Goal: Task Accomplishment & Management: Manage account settings

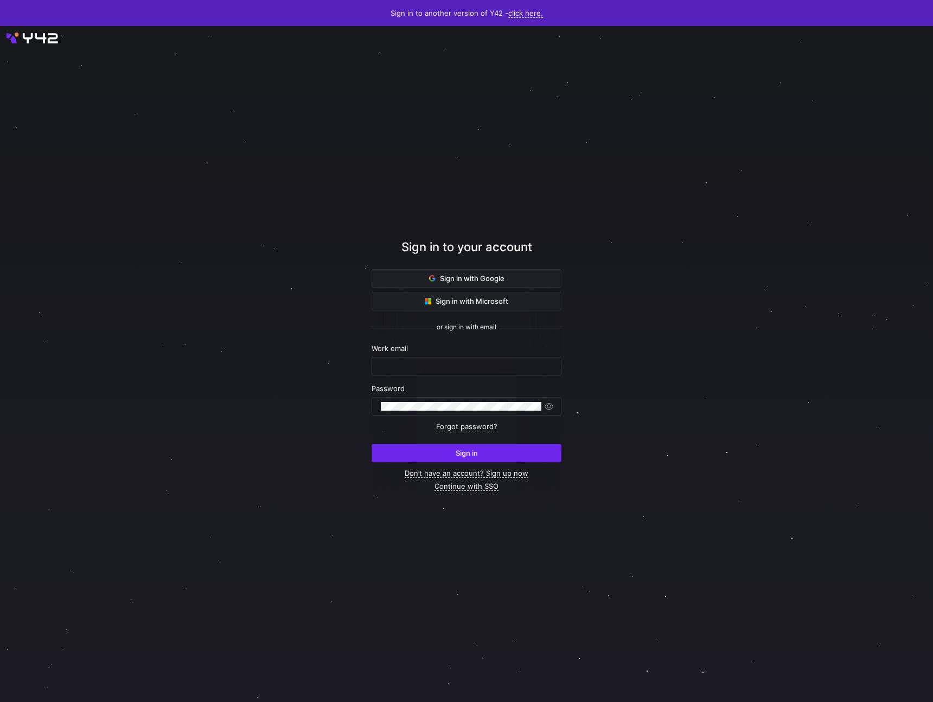
type input "[EMAIL_ADDRESS][DOMAIN_NAME]"
click at [388, 455] on span "submit" at bounding box center [466, 452] width 189 height 17
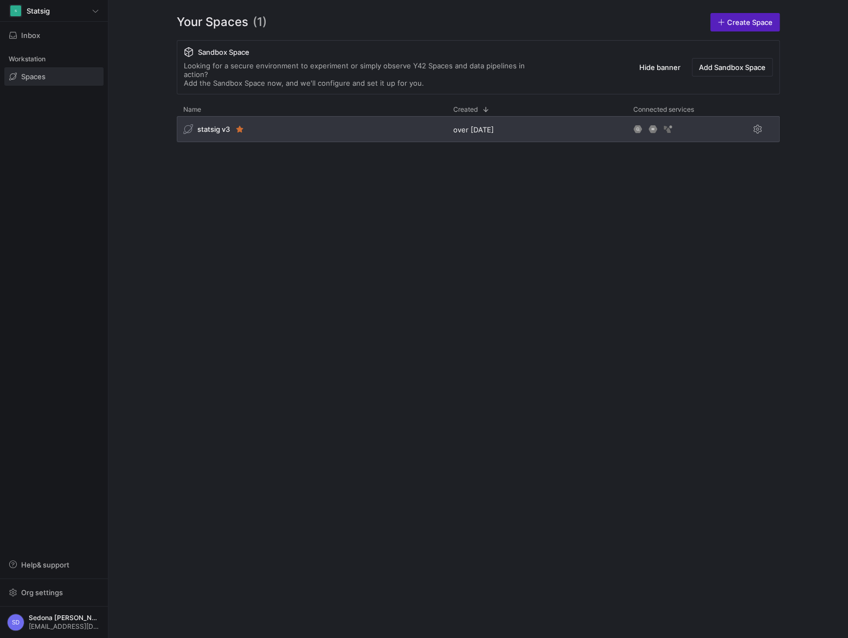
click at [210, 125] on span "statsig v3" at bounding box center [213, 129] width 33 height 9
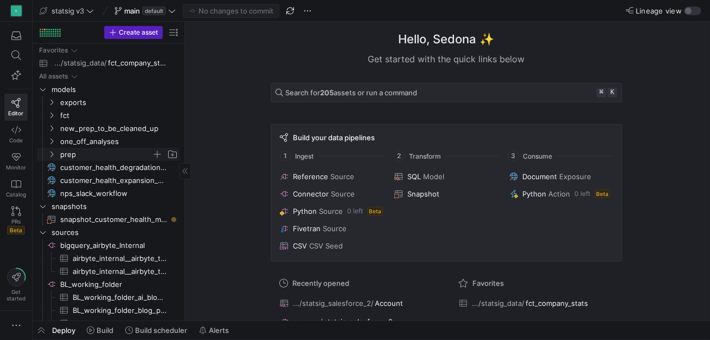
click at [54, 151] on icon "Press SPACE to select this row." at bounding box center [52, 154] width 8 height 7
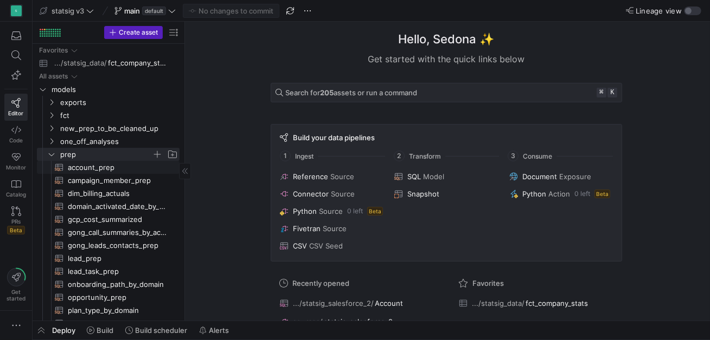
click at [75, 166] on span "account_prep​​​​​​​​​​" at bounding box center [117, 168] width 99 height 12
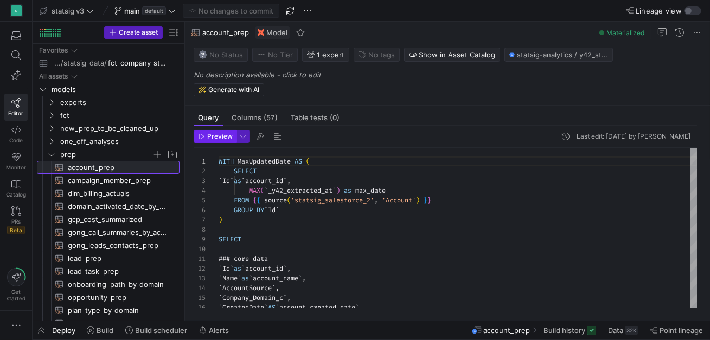
scroll to position [98, 0]
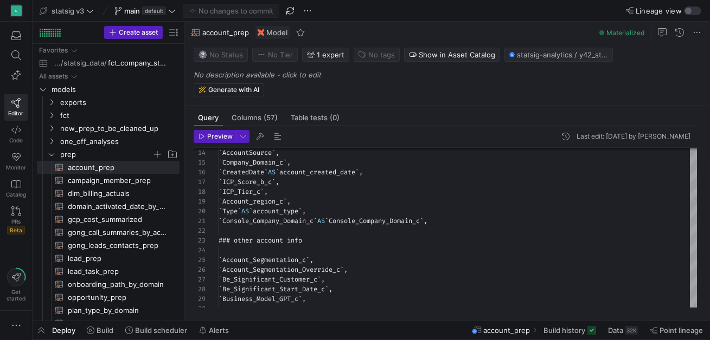
click at [375, 333] on div "Deploy Build Build scheduler Alerts account_prep Build history Data 32K Point l…" at bounding box center [371, 331] width 677 height 18
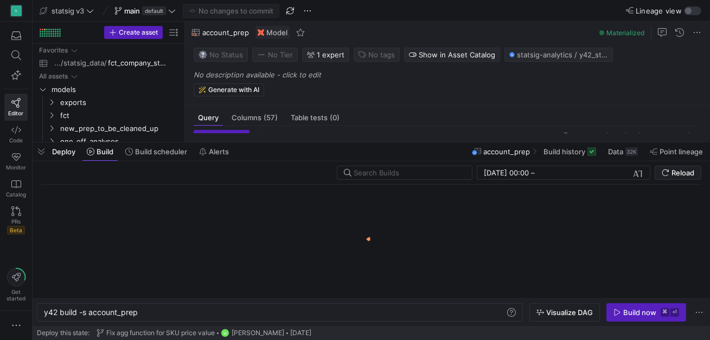
scroll to position [0, 93]
click at [44, 151] on span "button" at bounding box center [41, 152] width 17 height 18
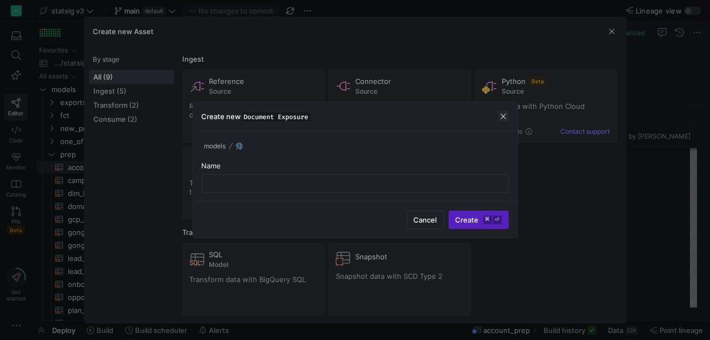
click at [504, 116] on span "button" at bounding box center [503, 116] width 11 height 11
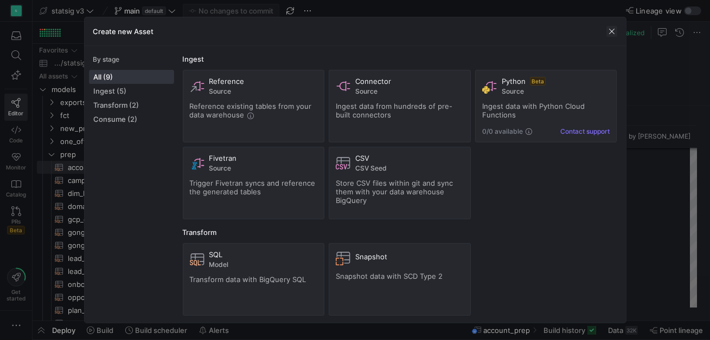
click at [614, 29] on span "button" at bounding box center [611, 31] width 11 height 11
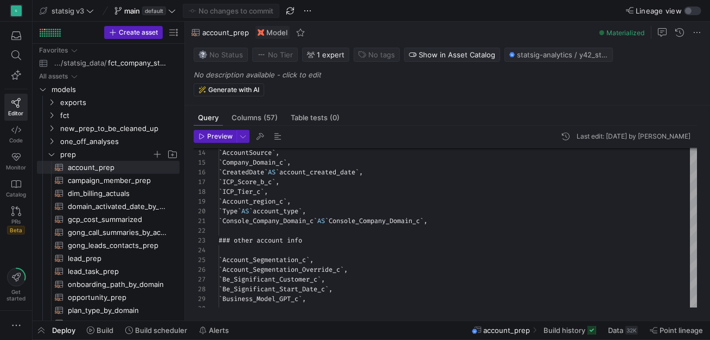
click at [467, 151] on div at bounding box center [446, 149] width 504 height 3
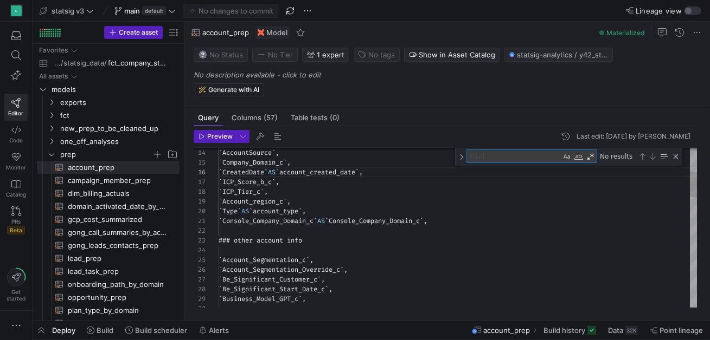
type textarea "`Has_Competitor_Data_c`, `Industry`, `Industry_GPT_c`, `Integration_Amp_Seg_c`,…"
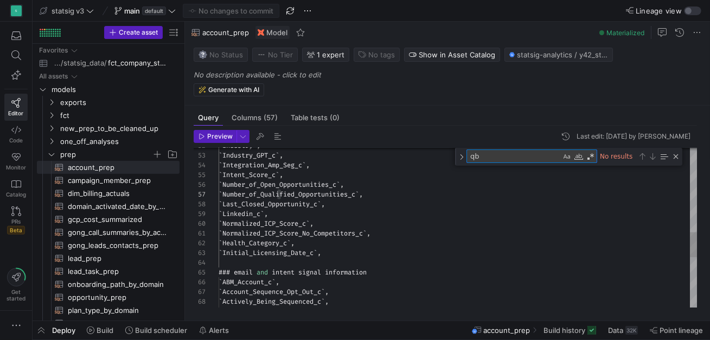
type textarea "qb"
click at [349, 254] on div "` Industry ` , ` Industry_GPT_c ` , ` Integration_Amp_Seg_c ` , ` Intent_Score_…" at bounding box center [458, 123] width 479 height 1012
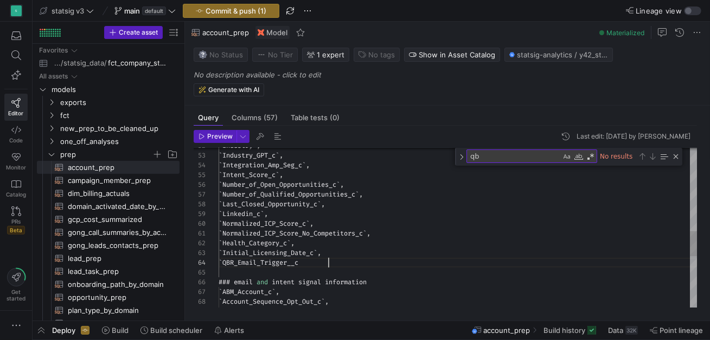
scroll to position [29, 109]
click at [322, 261] on div "` Industry ` , ` Industry_GPT_c ` , ` Integration_Amp_Seg_c ` , ` Intent_Score_…" at bounding box center [458, 128] width 479 height 1022
type textarea "`Normalized_ICP_Score_No_Competitors_c`, `Health_Category_c`, `Initial_Licensin…"
click at [212, 138] on span "Preview" at bounding box center [219, 137] width 25 height 8
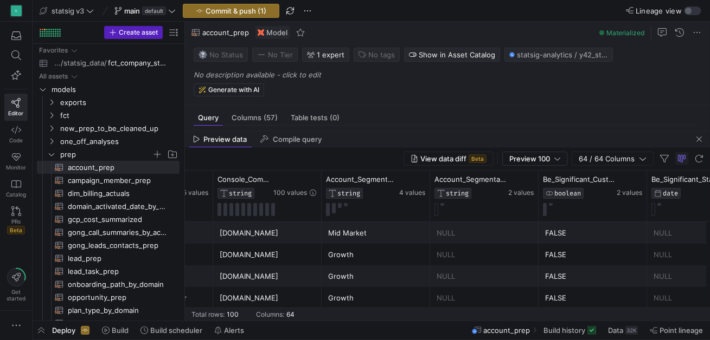
scroll to position [0, 0]
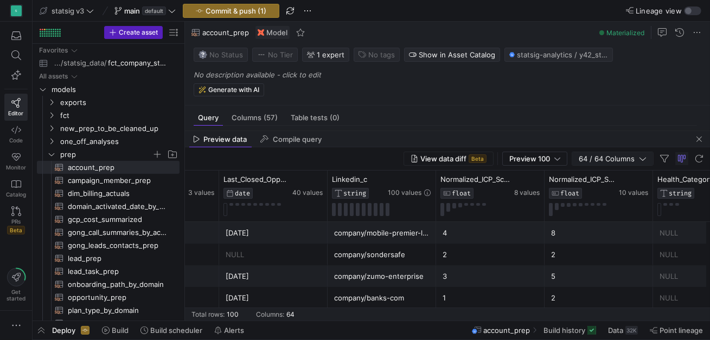
click at [622, 159] on span "64 / 64 Columns" at bounding box center [609, 159] width 60 height 9
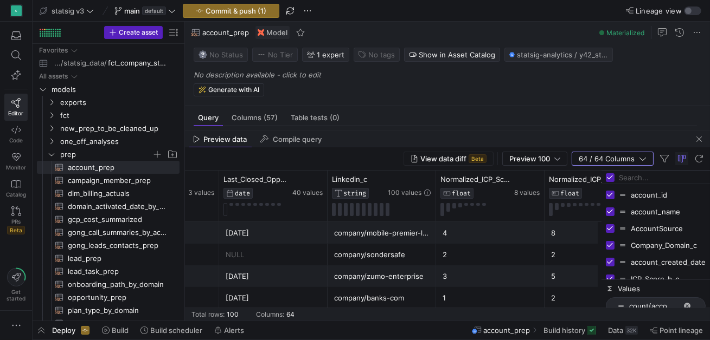
click at [627, 178] on input "Filter Columns Input" at bounding box center [662, 178] width 87 height 22
type input "qbr"
checkbox input "false"
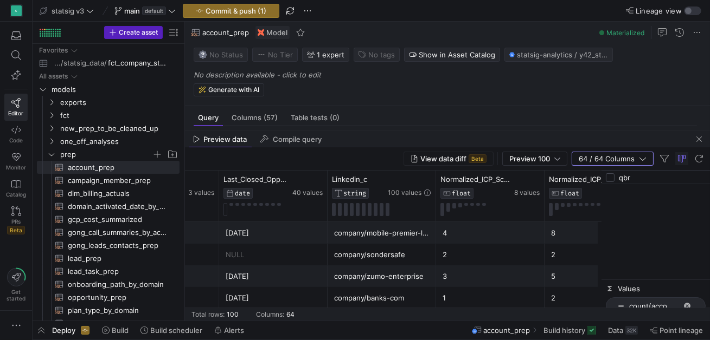
click at [621, 176] on input "qbr" at bounding box center [662, 178] width 87 height 22
click at [622, 176] on input "qbr" at bounding box center [662, 178] width 87 height 22
type input "qbr"
click at [697, 137] on span "button" at bounding box center [698, 139] width 13 height 13
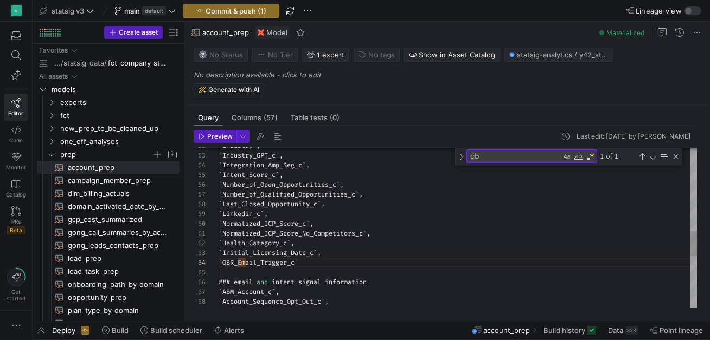
click at [313, 245] on div "` Industry ` , ` Industry_GPT_c ` , ` Integration_Amp_Seg_c ` , ` Intent_Score_…" at bounding box center [458, 128] width 479 height 1022
click at [322, 265] on div "` Industry ` , ` Industry_GPT_c ` , ` Integration_Amp_Seg_c ` , ` Intent_Score_…" at bounding box center [458, 128] width 479 height 1022
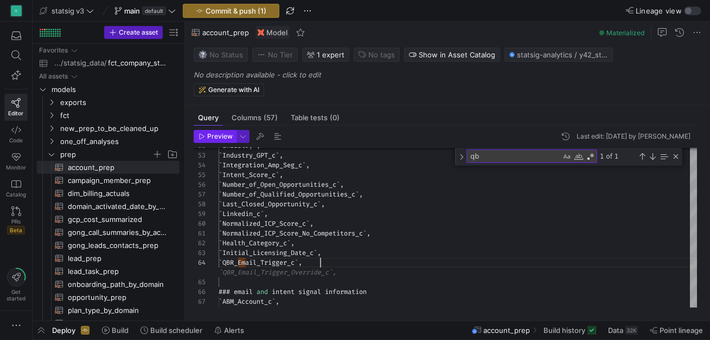
type textarea "`Normalized_ICP_Score_No_Competitors_c`, `Health_Category_c`, `Initial_Licensin…"
click at [216, 137] on span "Preview" at bounding box center [219, 137] width 25 height 8
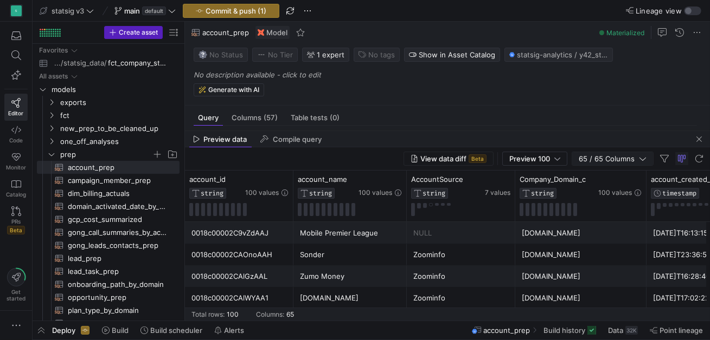
click at [601, 158] on span "65 / 65 Columns" at bounding box center [609, 159] width 60 height 9
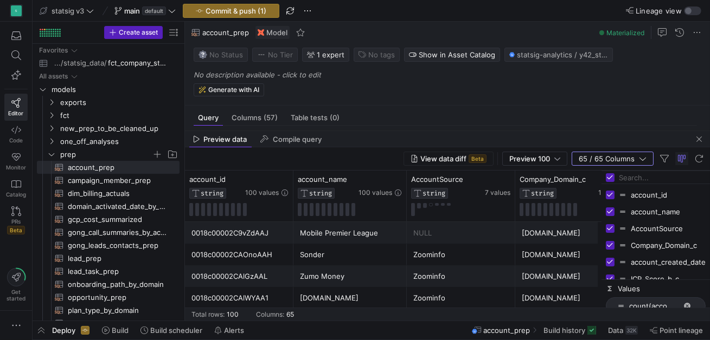
click at [631, 176] on input "Filter Columns Input" at bounding box center [662, 178] width 87 height 22
type input "qb"
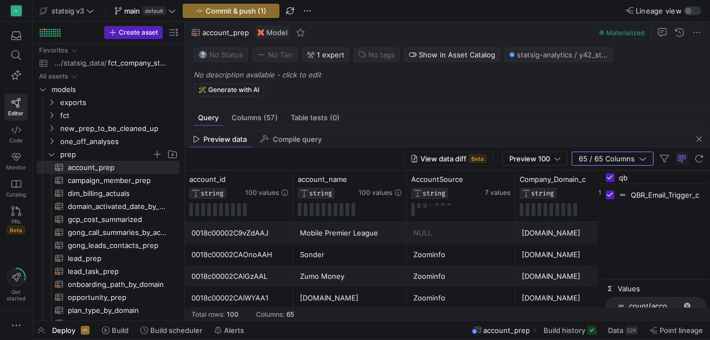
click at [627, 179] on input "qb" at bounding box center [662, 178] width 87 height 22
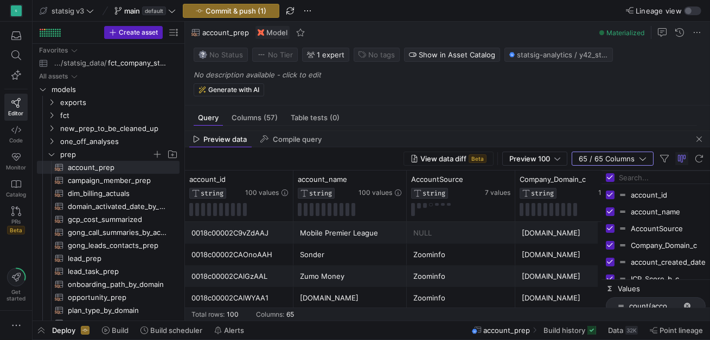
click at [606, 181] on input "Toggle Select All Columns" at bounding box center [610, 177] width 9 height 9
checkbox input "false"
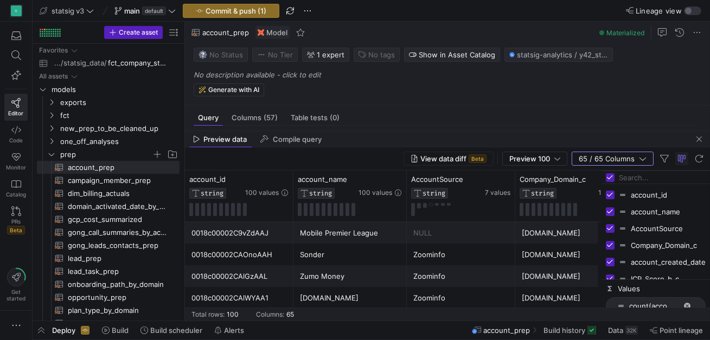
checkbox input "false"
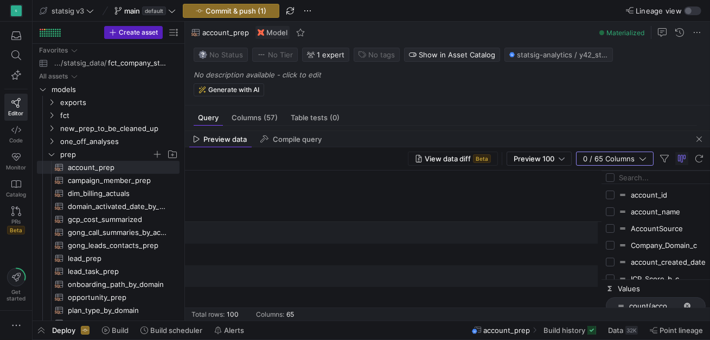
click at [628, 177] on input "Filter Columns Input" at bounding box center [662, 178] width 87 height 22
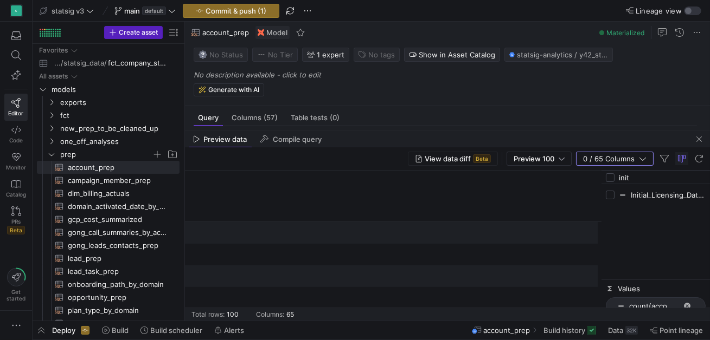
type input "init"
click at [609, 195] on input "Press SPACE to toggle visibility (hidden)" at bounding box center [610, 195] width 9 height 9
checkbox input "true"
click at [609, 177] on input "Toggle Select All Columns" at bounding box center [610, 177] width 9 height 9
checkbox input "false"
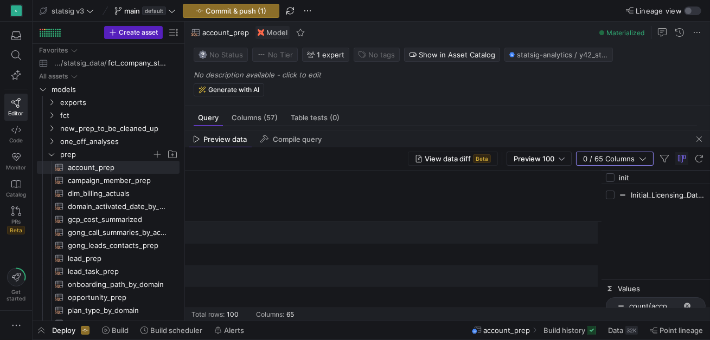
click at [621, 178] on input "init" at bounding box center [662, 178] width 87 height 22
click at [608, 198] on input "Press SPACE to toggle visibility (hidden)" at bounding box center [610, 195] width 9 height 9
checkbox input "true"
click at [623, 177] on input "init" at bounding box center [662, 178] width 87 height 22
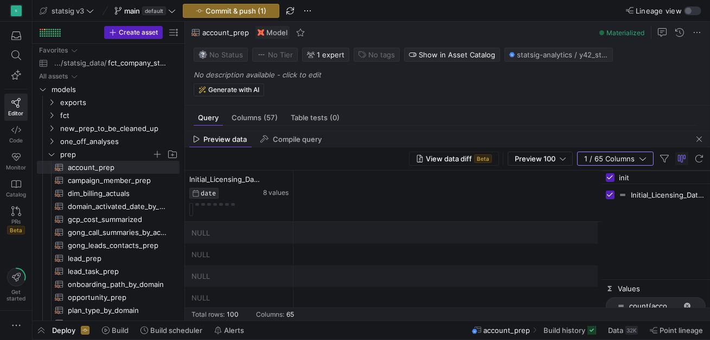
click at [623, 177] on input "init" at bounding box center [662, 178] width 87 height 22
type input "qbr"
checkbox input "false"
type input "qbr"
click at [608, 196] on input "Press SPACE to toggle visibility (hidden)" at bounding box center [610, 195] width 9 height 9
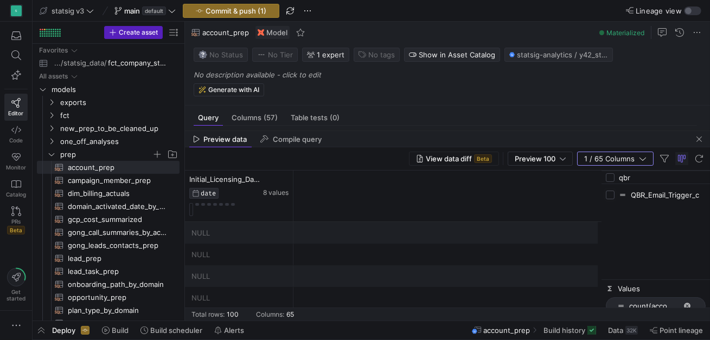
checkbox input "true"
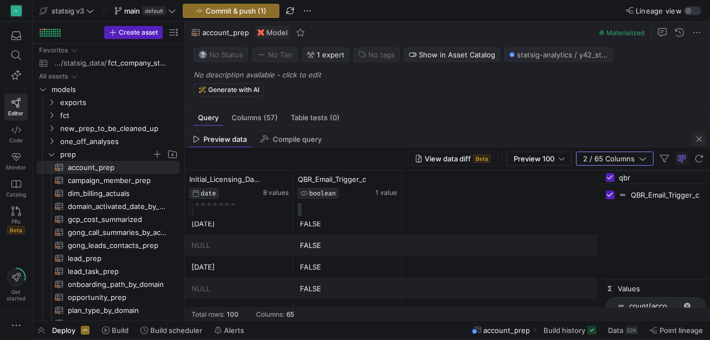
click at [701, 139] on span "button" at bounding box center [698, 139] width 13 height 13
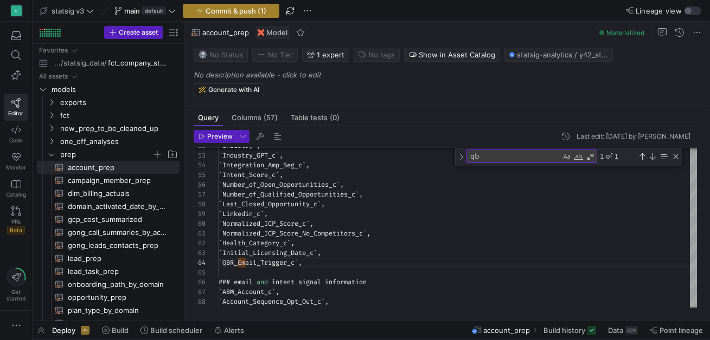
click at [220, 10] on span "Commit & push (1)" at bounding box center [235, 11] width 61 height 9
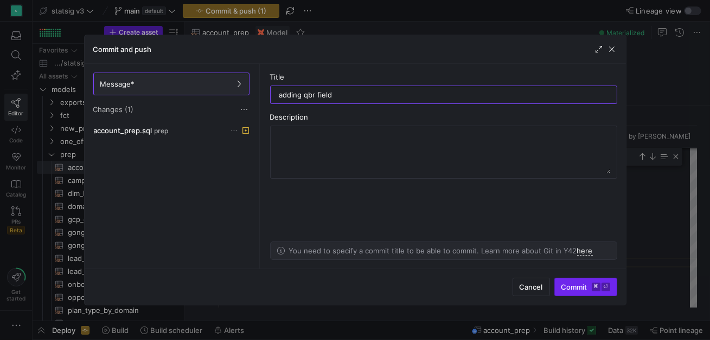
type input "adding qbr field"
click at [577, 297] on button "Commit ⌘ ⏎" at bounding box center [585, 287] width 63 height 18
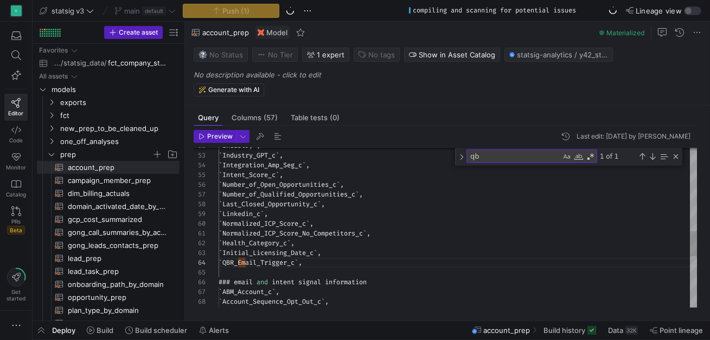
click at [675, 160] on div "1 of 1" at bounding box center [638, 157] width 83 height 14
click at [676, 157] on div "Close (Escape)" at bounding box center [675, 156] width 9 height 9
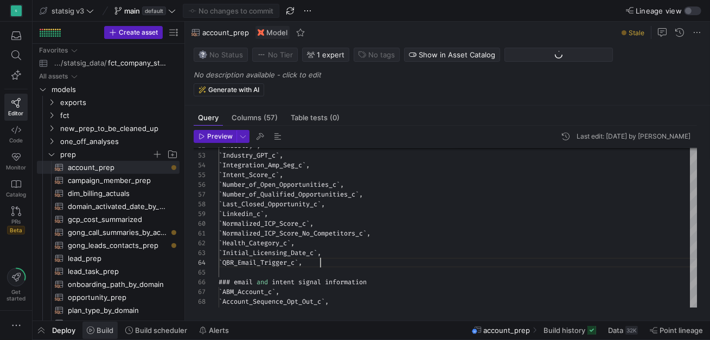
click at [100, 328] on span "Build" at bounding box center [105, 330] width 17 height 9
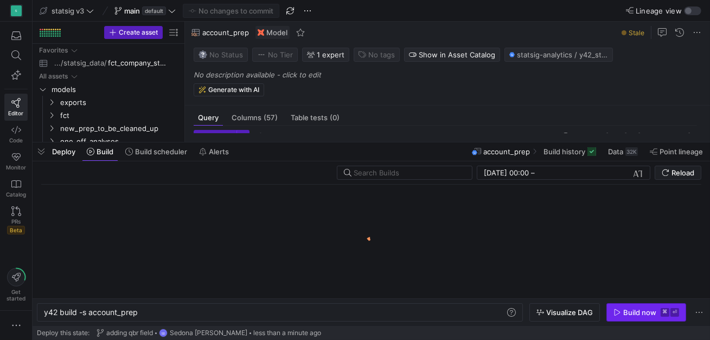
click at [632, 309] on div "Build now" at bounding box center [639, 313] width 33 height 9
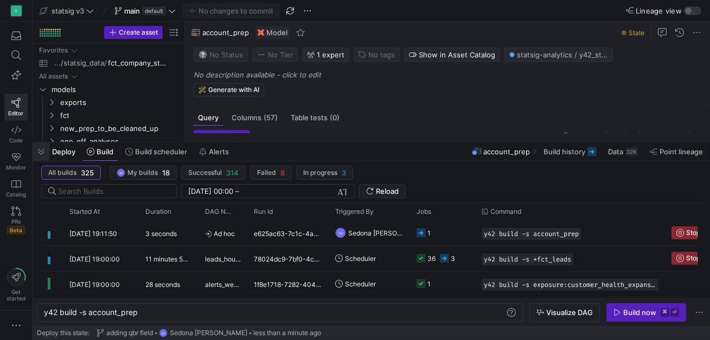
click at [42, 146] on span "button" at bounding box center [41, 152] width 17 height 18
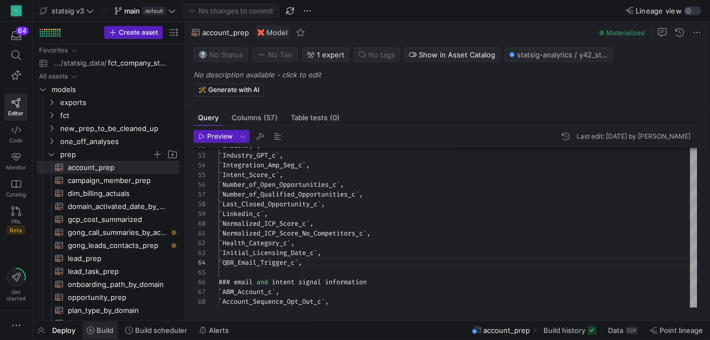
click at [97, 329] on span "Build" at bounding box center [105, 330] width 17 height 9
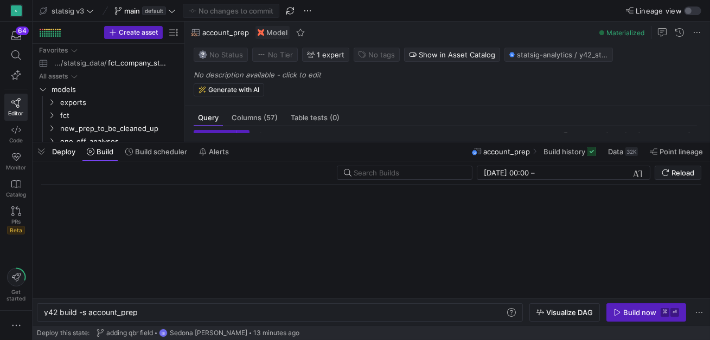
scroll to position [0, 93]
click at [641, 317] on span "button" at bounding box center [646, 312] width 79 height 17
click at [38, 150] on span "button" at bounding box center [41, 152] width 17 height 18
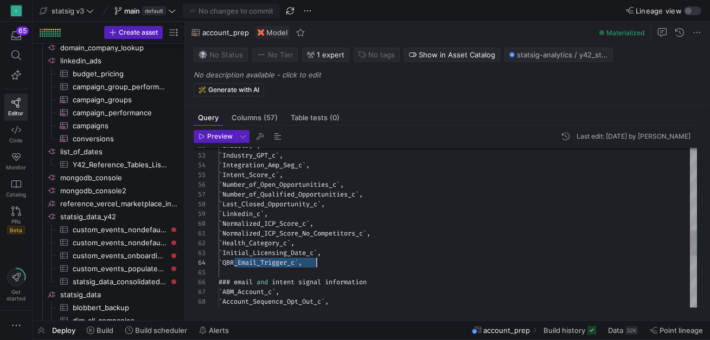
scroll to position [29, 98]
drag, startPoint x: 235, startPoint y: 265, endPoint x: 316, endPoint y: 264, distance: 80.3
click at [316, 264] on div "` Industry ` , ` Industry_GPT_c ` , ` Integration_Amp_Seg_c ` , ` Intent_Score_…" at bounding box center [458, 137] width 479 height 1004
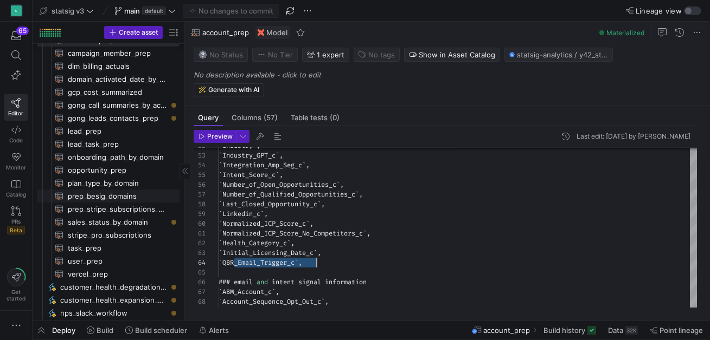
scroll to position [67, 0]
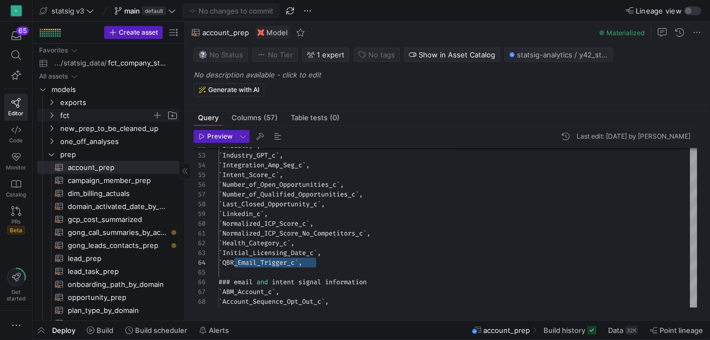
click at [72, 119] on span "fct" at bounding box center [106, 116] width 92 height 12
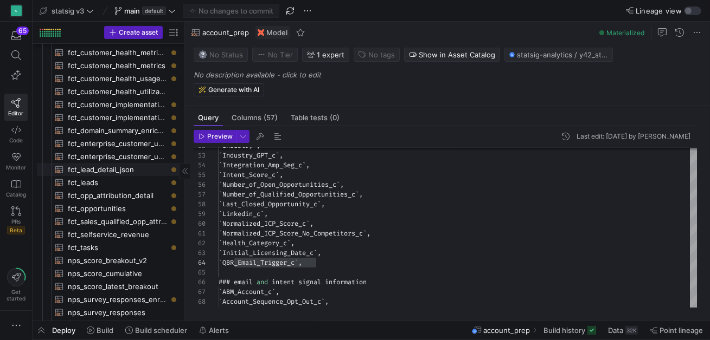
click at [94, 177] on span "fct_leads​​​​​​​​​​" at bounding box center [117, 183] width 99 height 12
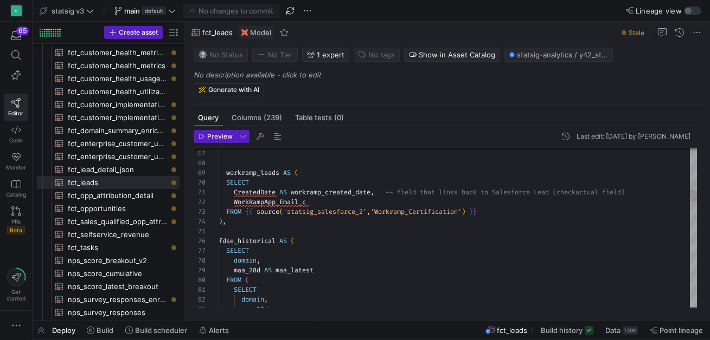
type textarea "CreatedDate AS workramp_created_date, -- field that links back to Salesforce Le…"
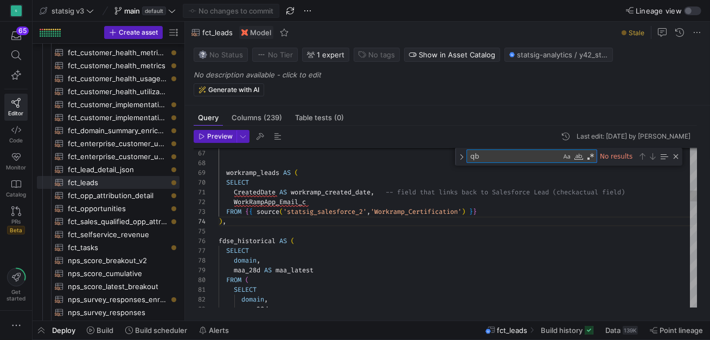
type textarea "a"
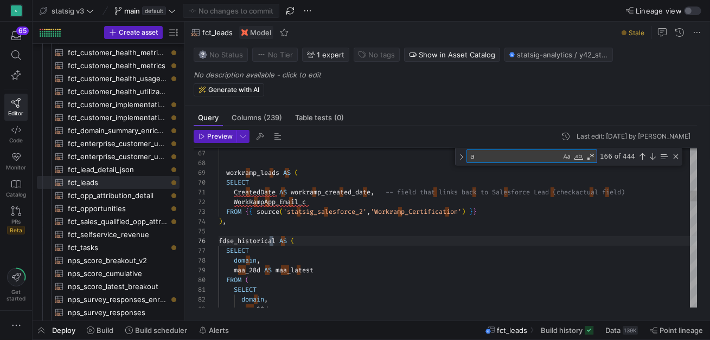
type textarea "{{ source('ux_surveys', 'ux_surveys_nps_survey_responses_raw') }} c ON a.primar…"
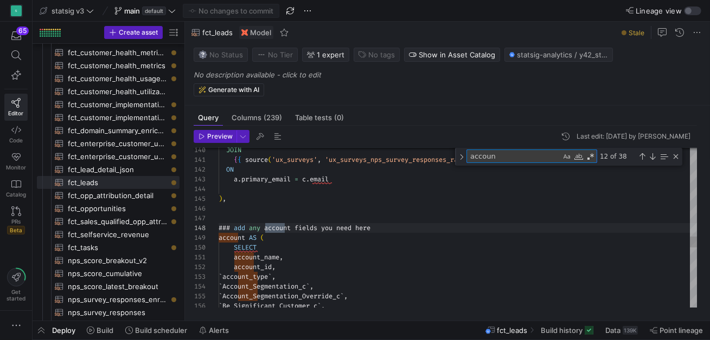
type textarea "account"
type textarea "account_name, account_id, `account_type`, `Account_Segmentation_c`, `Account_Se…"
type textarea "account_"
type textarea "ShippingCity, ShippingState, ShippingCountry, FROM {{ ref('account_prep') }} ),…"
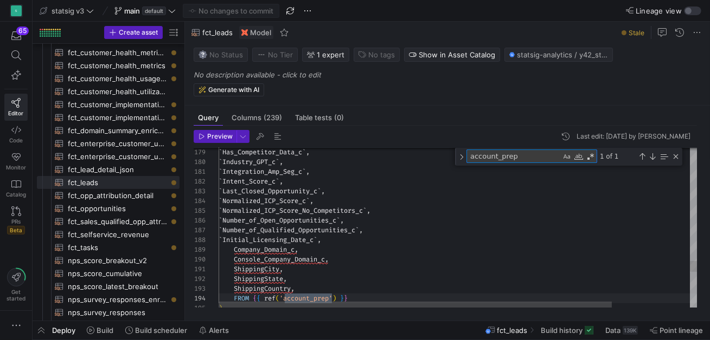
type textarea "account_prep"
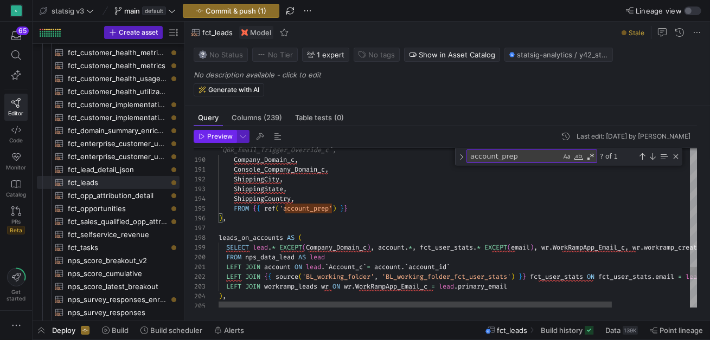
type textarea "`Integration_Amp_Seg_c`, `Intent_Score_c`, `Last_Closed_Opportunity_c`, `Normal…"
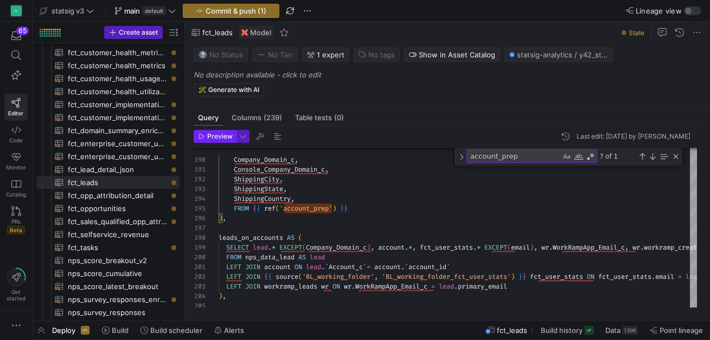
click at [223, 139] on span "Preview" at bounding box center [219, 137] width 25 height 8
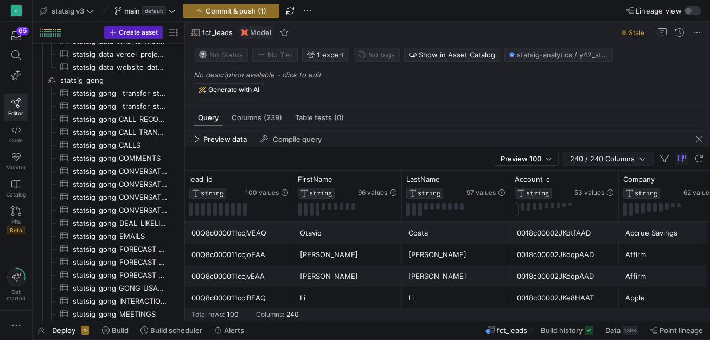
click at [633, 163] on span "240 / 240 Columns" at bounding box center [604, 159] width 69 height 9
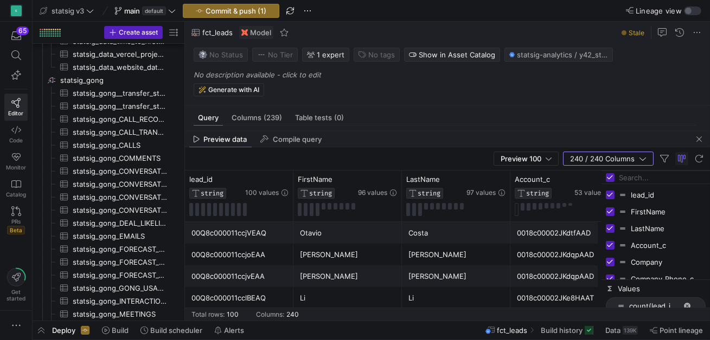
click at [612, 178] on input "Toggle Select All Columns" at bounding box center [610, 177] width 9 height 9
checkbox input "false"
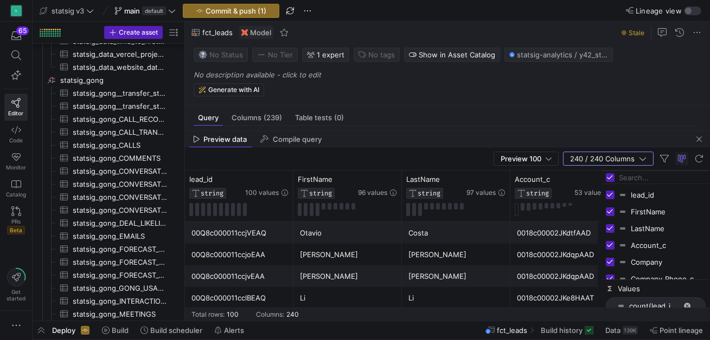
checkbox input "false"
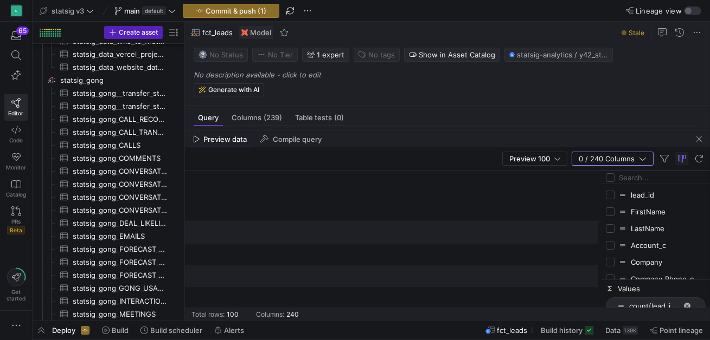
click at [627, 178] on input "Filter Columns Input" at bounding box center [662, 178] width 87 height 22
type input "initi"
click at [614, 224] on input "Press SPACE to toggle visibility (hidden)" at bounding box center [610, 228] width 9 height 9
checkbox input "true"
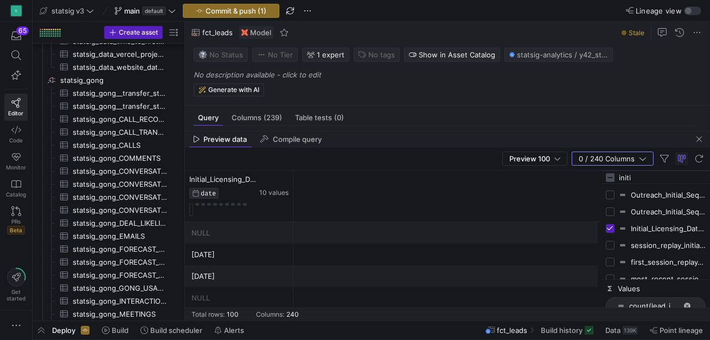
checkbox input "false"
click at [623, 182] on input "initi" at bounding box center [662, 178] width 87 height 22
click at [624, 182] on input "initi" at bounding box center [662, 178] width 87 height 22
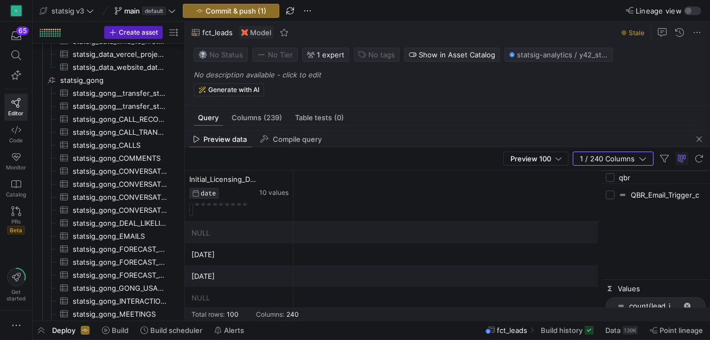
type input "qbr"
click at [612, 192] on input "Press SPACE to toggle visibility (hidden)" at bounding box center [610, 195] width 9 height 9
checkbox input "true"
click at [700, 136] on span "button" at bounding box center [698, 139] width 13 height 13
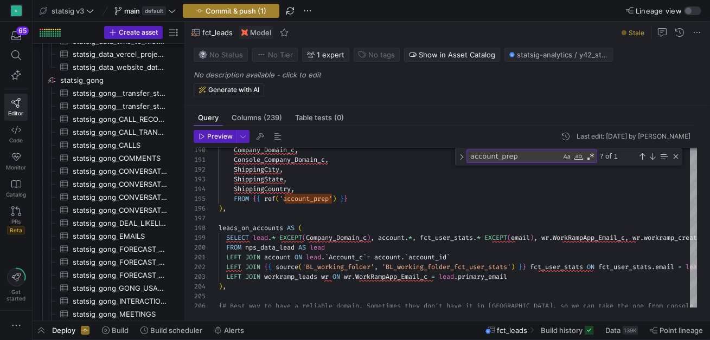
click at [223, 9] on span "Commit & push (1)" at bounding box center [235, 11] width 61 height 9
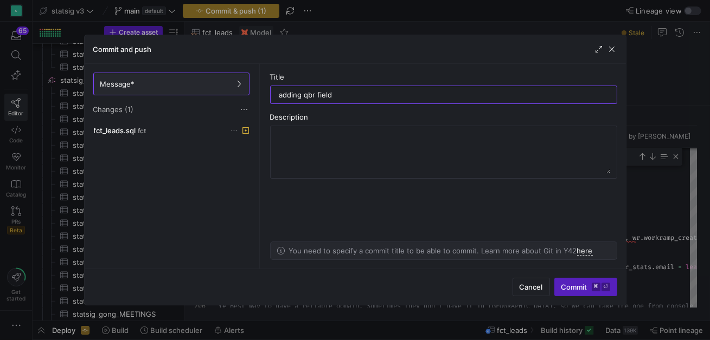
type input "adding qbr field"
click at [577, 287] on span "Commit ⌘ ⏎" at bounding box center [585, 287] width 49 height 9
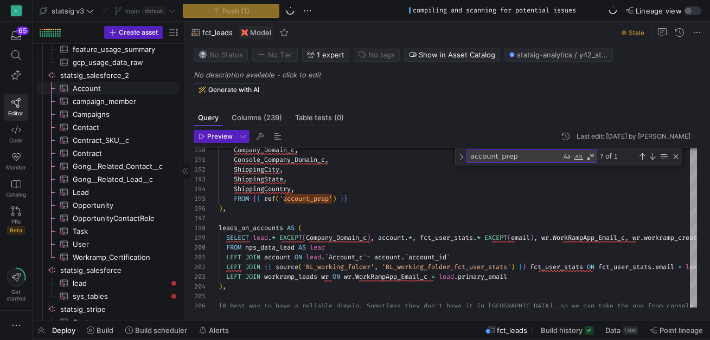
click at [103, 89] on span "Account​​​​​​​​​" at bounding box center [120, 88] width 94 height 12
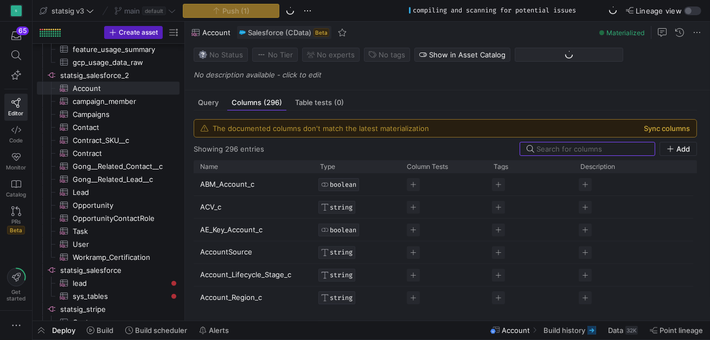
click at [665, 128] on button "Sync columns" at bounding box center [667, 128] width 46 height 9
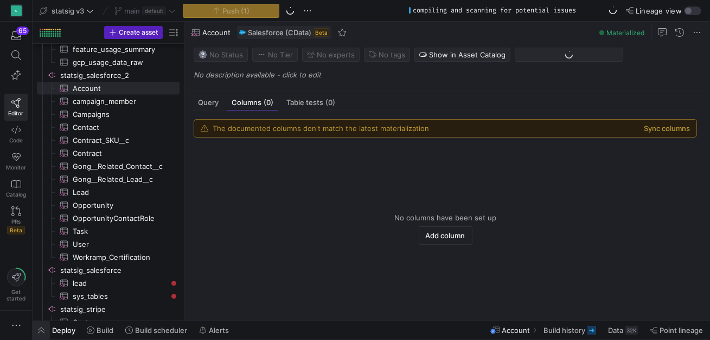
click at [38, 333] on span "button" at bounding box center [41, 331] width 17 height 18
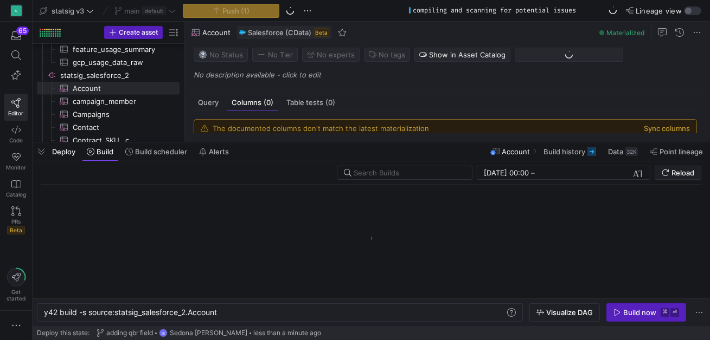
click at [620, 106] on div "Query Columns (0) Table tests (0)" at bounding box center [445, 103] width 503 height 16
click at [43, 152] on span "button" at bounding box center [41, 152] width 17 height 18
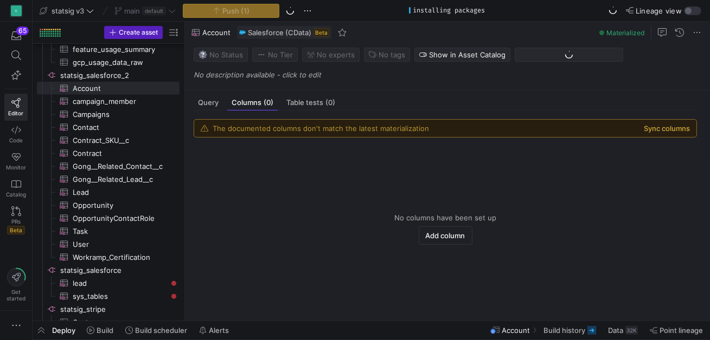
click at [651, 128] on button "Sync columns" at bounding box center [667, 128] width 46 height 9
click at [661, 128] on button "Sync columns" at bounding box center [667, 128] width 46 height 9
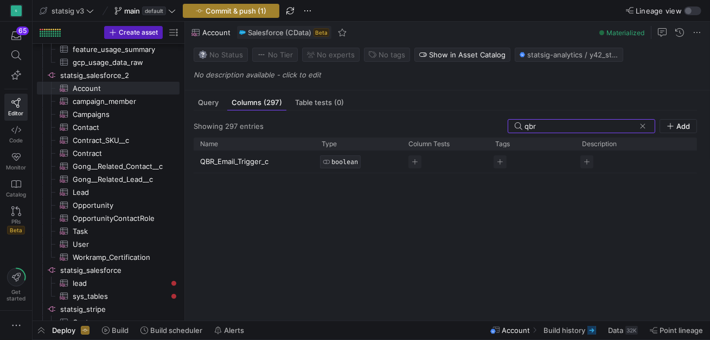
type input "qbr"
click at [262, 15] on span "Commit & push (1)" at bounding box center [235, 11] width 61 height 9
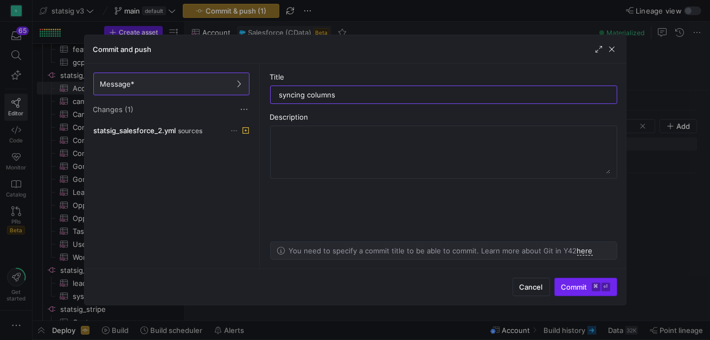
type input "syncing columns"
click at [584, 282] on span "submit" at bounding box center [586, 287] width 62 height 17
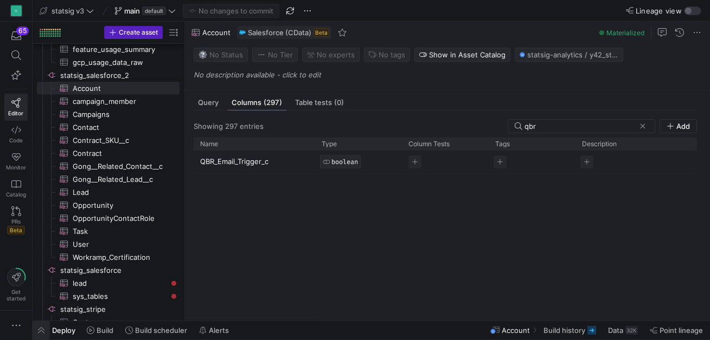
click at [42, 330] on span "button" at bounding box center [41, 331] width 17 height 18
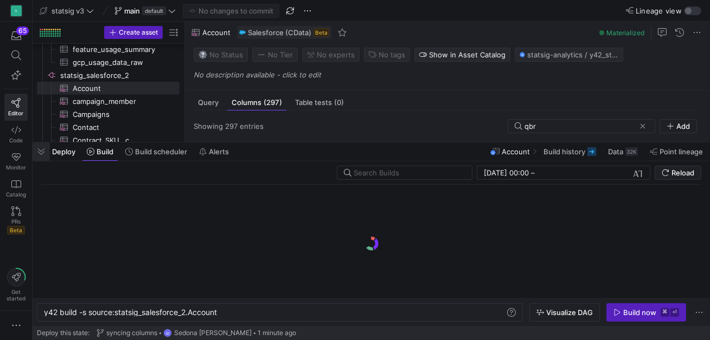
scroll to position [0, 175]
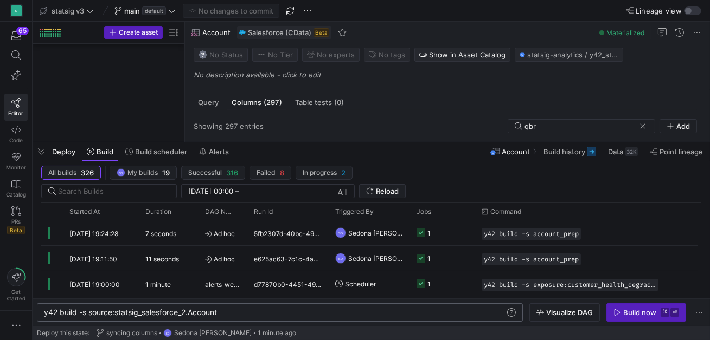
scroll to position [0, 175]
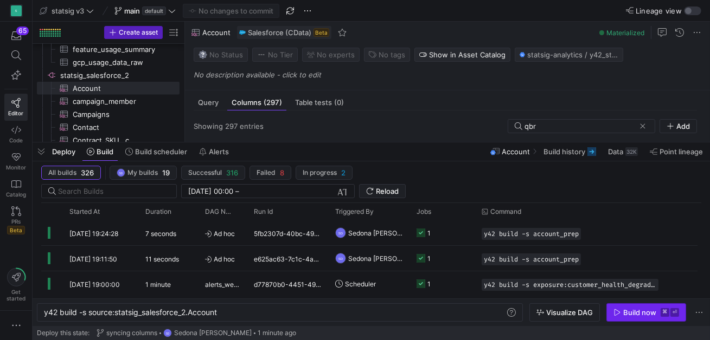
click at [643, 311] on div "Build now" at bounding box center [639, 313] width 33 height 9
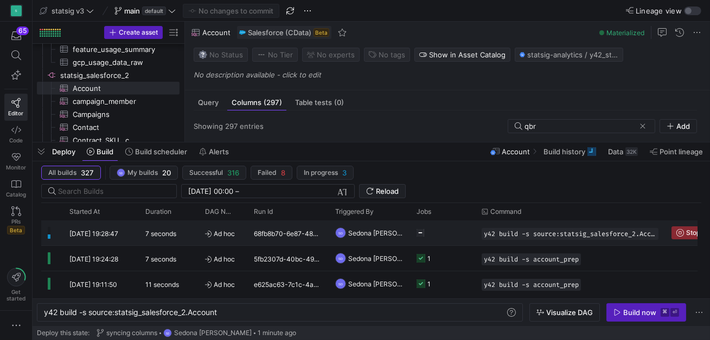
click at [158, 229] on div "7 seconds" at bounding box center [169, 233] width 60 height 25
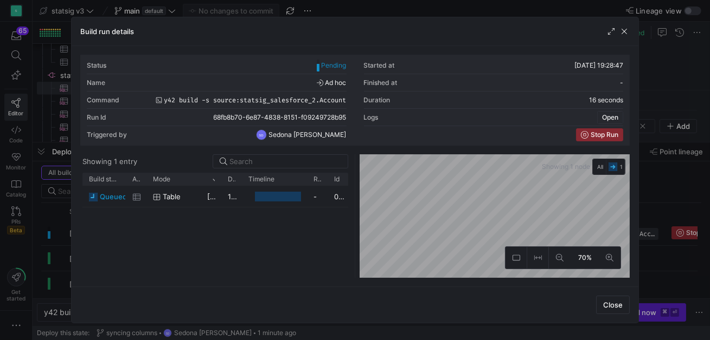
click at [612, 114] on span "Open" at bounding box center [610, 118] width 16 height 8
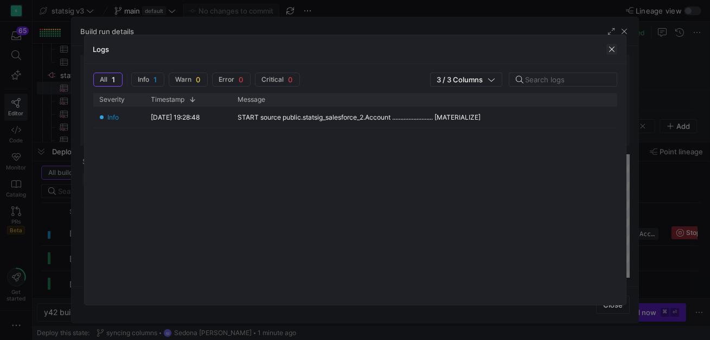
click at [615, 44] on span "button" at bounding box center [611, 49] width 11 height 11
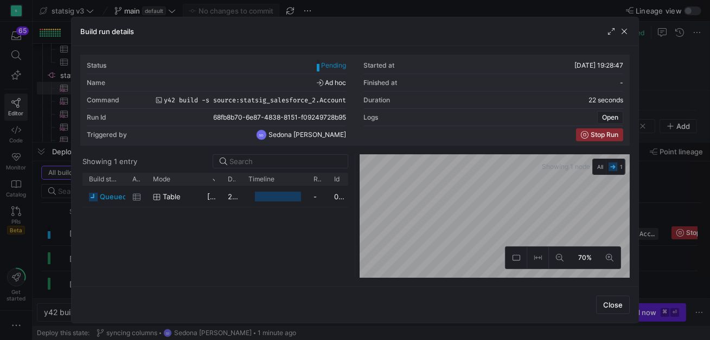
click at [624, 37] on div "Build run details" at bounding box center [355, 31] width 567 height 29
click at [624, 33] on span "button" at bounding box center [624, 31] width 11 height 11
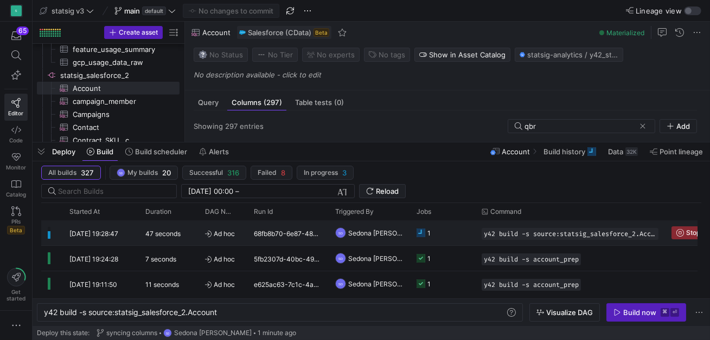
click at [191, 232] on div "47 seconds" at bounding box center [169, 233] width 60 height 25
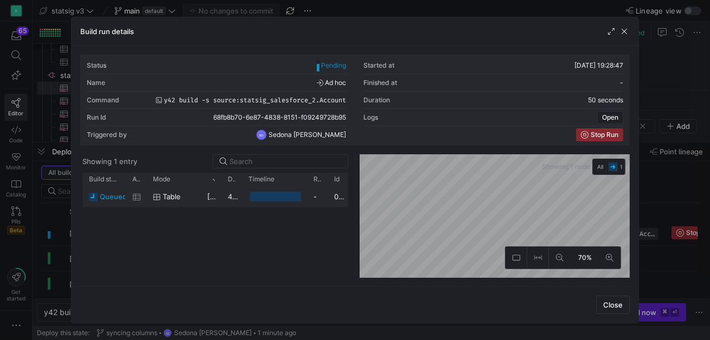
click at [114, 194] on span "queued" at bounding box center [113, 197] width 27 height 21
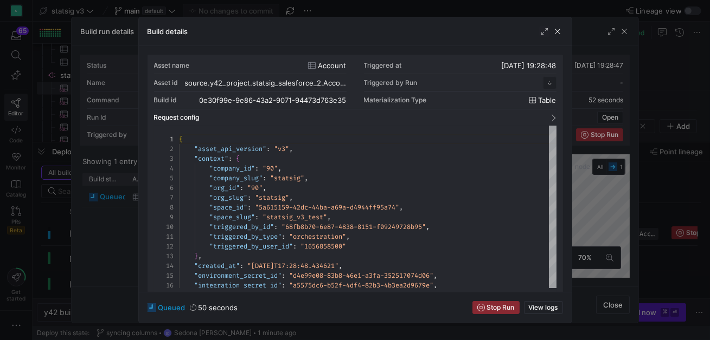
scroll to position [98, 0]
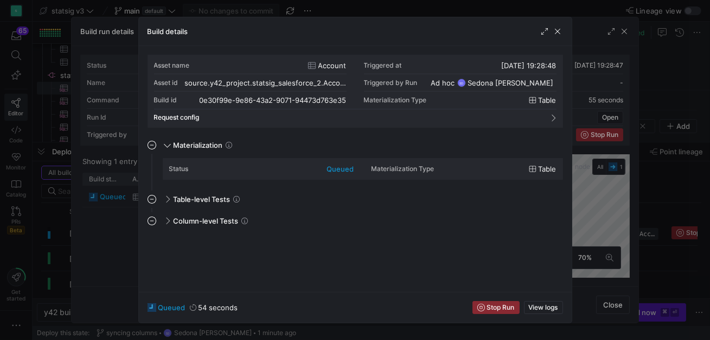
click at [558, 24] on div "Build details" at bounding box center [355, 31] width 433 height 29
click at [558, 34] on span "button" at bounding box center [557, 31] width 11 height 11
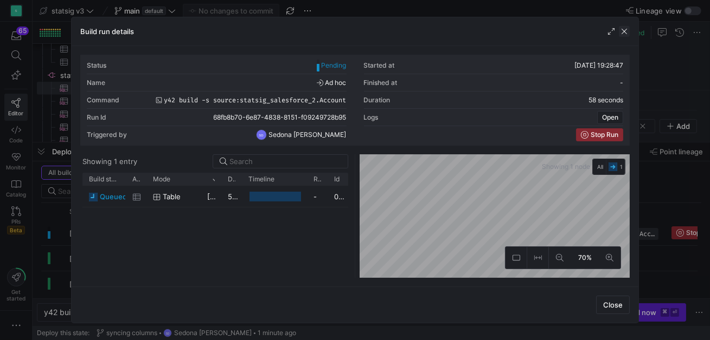
click at [625, 35] on span "button" at bounding box center [624, 31] width 11 height 11
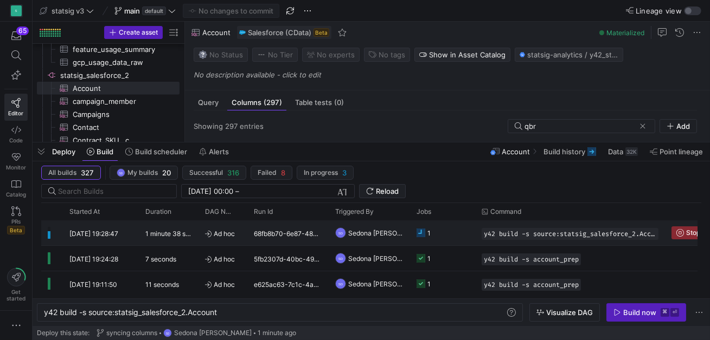
click at [134, 233] on div "[DATE] 19:28:47" at bounding box center [101, 233] width 76 height 25
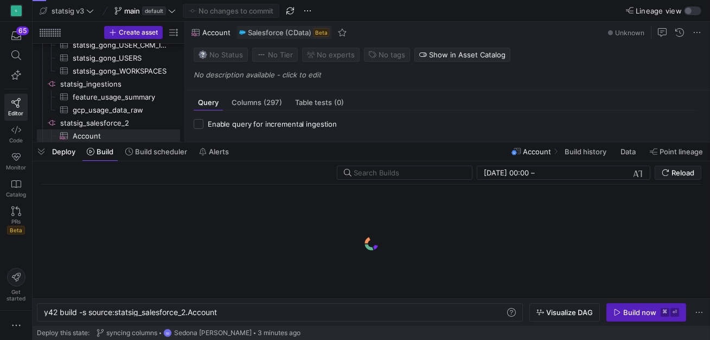
scroll to position [0, 175]
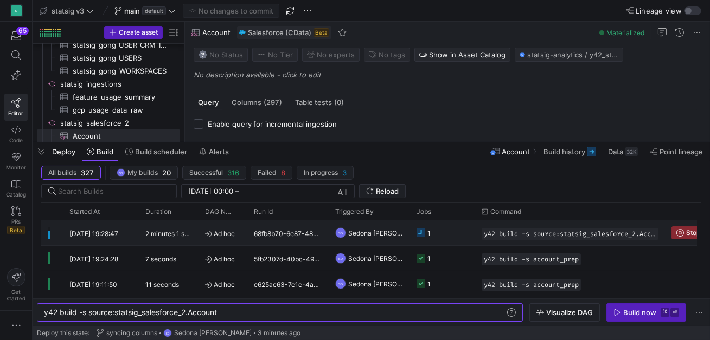
click at [153, 234] on y42-duration "2 minutes 1 second" at bounding box center [174, 234] width 58 height 8
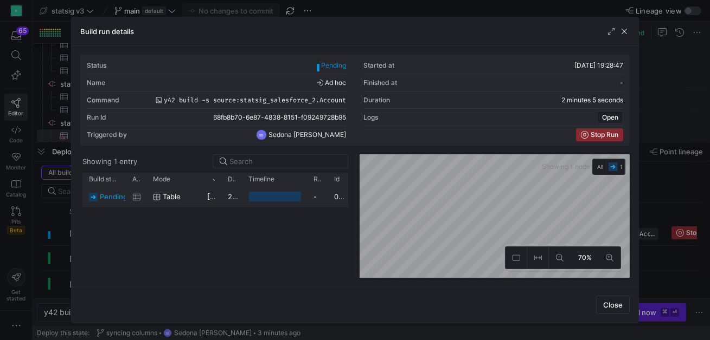
click at [112, 197] on span "pending" at bounding box center [114, 197] width 28 height 21
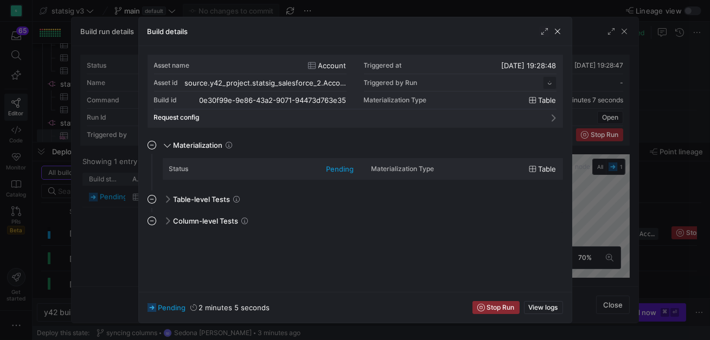
scroll to position [98, 0]
click at [322, 173] on div "Status pending" at bounding box center [261, 168] width 185 height 17
click at [333, 169] on div "pending" at bounding box center [340, 169] width 28 height 9
click at [169, 309] on span "pending" at bounding box center [172, 308] width 28 height 9
click at [544, 304] on button "View logs" at bounding box center [543, 307] width 39 height 13
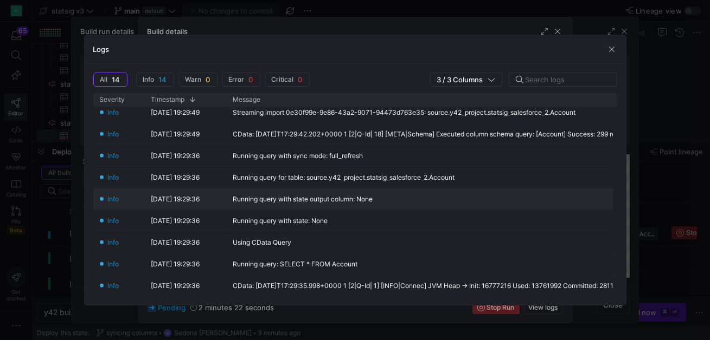
scroll to position [0, 0]
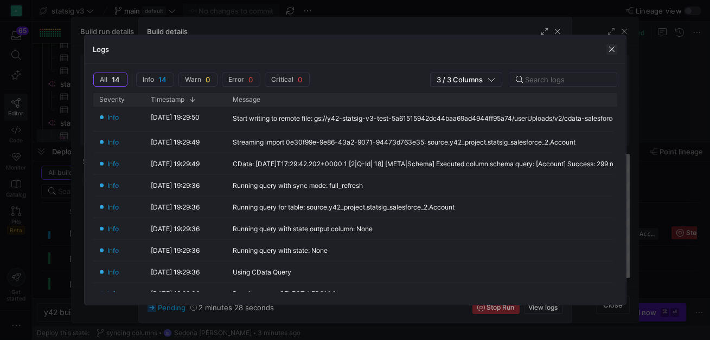
click at [609, 49] on span "button" at bounding box center [611, 49] width 11 height 11
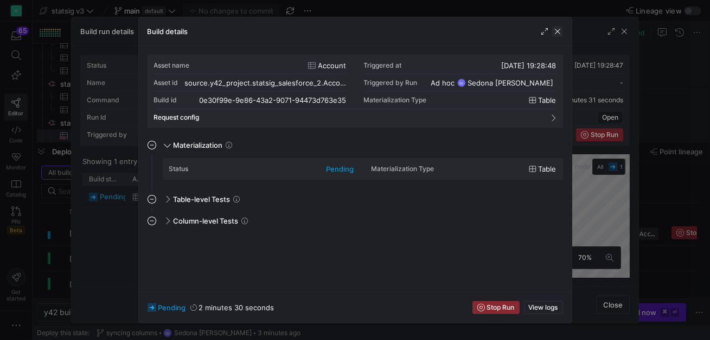
click at [559, 33] on span "button" at bounding box center [557, 31] width 11 height 11
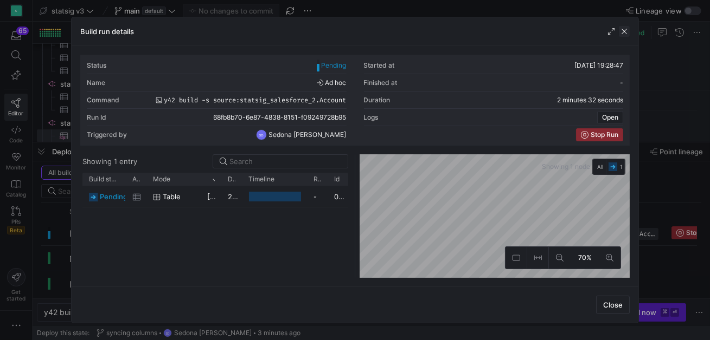
click at [625, 31] on span "button" at bounding box center [624, 31] width 11 height 11
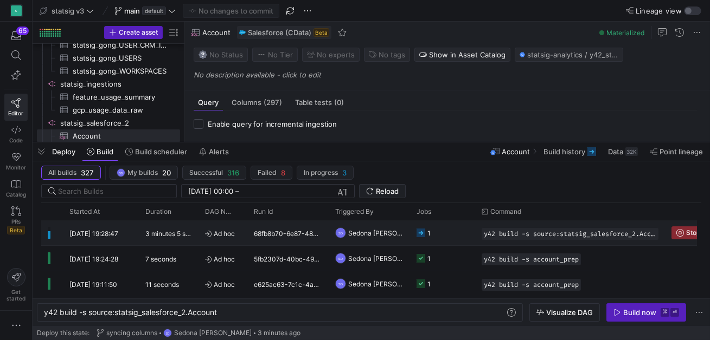
click at [134, 233] on div "[DATE] 19:28:47" at bounding box center [101, 233] width 76 height 25
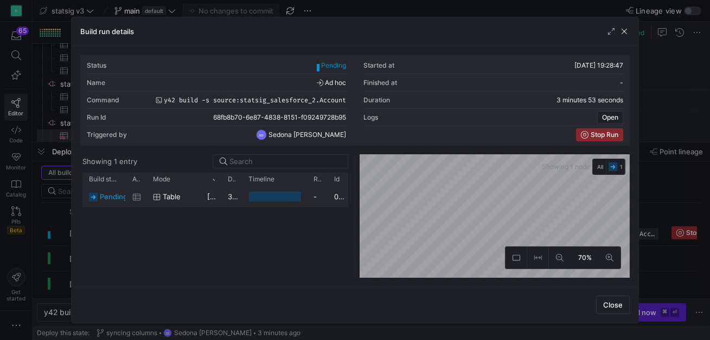
click at [111, 199] on span "pending" at bounding box center [114, 197] width 28 height 21
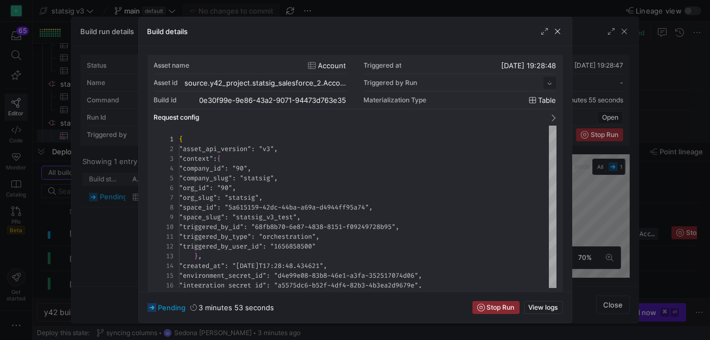
scroll to position [98, 0]
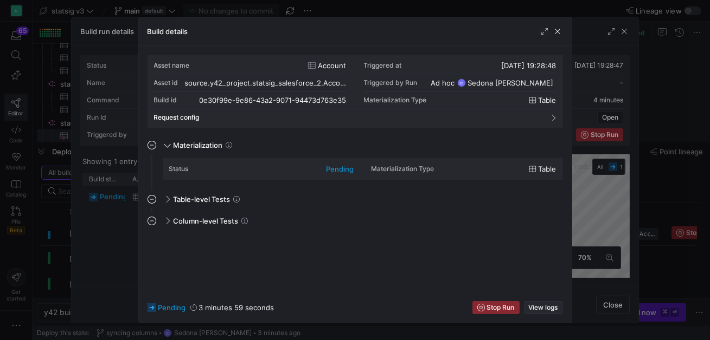
click at [544, 313] on span "button" at bounding box center [543, 308] width 38 height 12
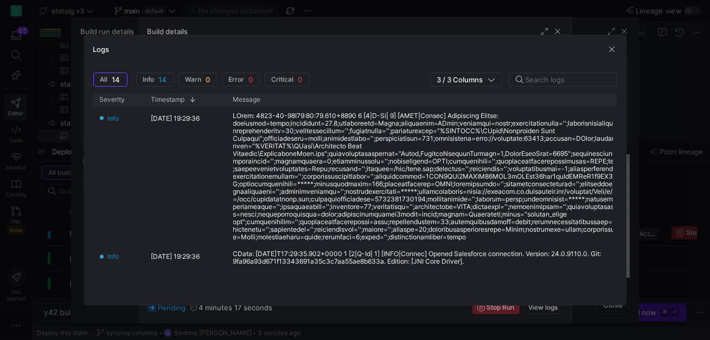
scroll to position [0, 0]
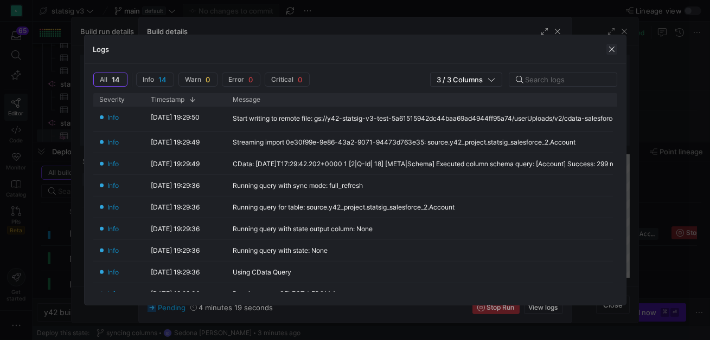
click at [609, 50] on span "button" at bounding box center [611, 49] width 11 height 11
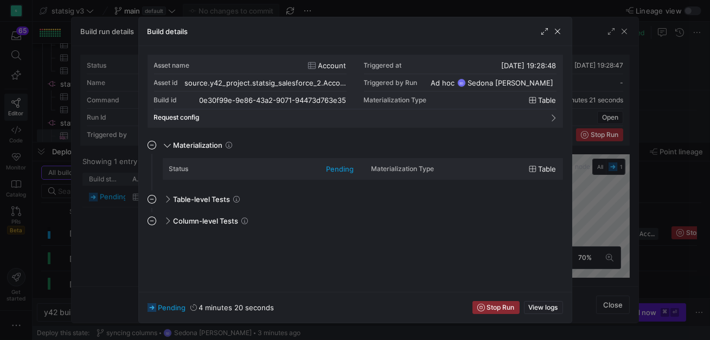
click at [560, 40] on div "Build details" at bounding box center [355, 31] width 433 height 29
click at [560, 33] on span "button" at bounding box center [557, 31] width 11 height 11
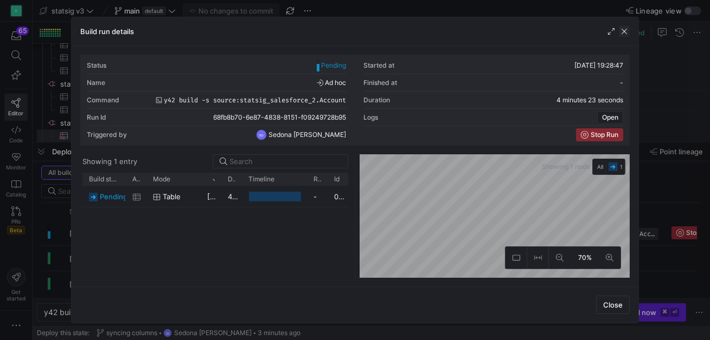
click at [625, 31] on span "button" at bounding box center [624, 31] width 11 height 11
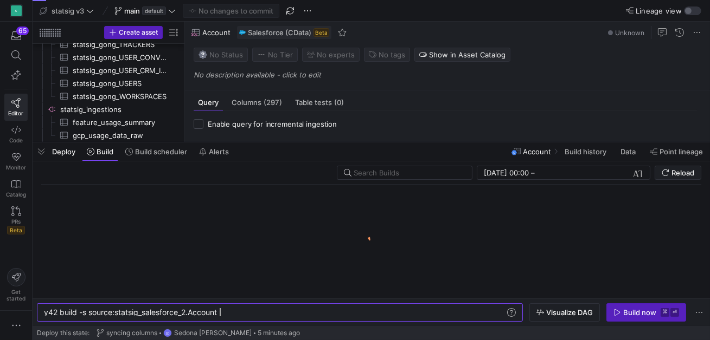
scroll to position [19, 0]
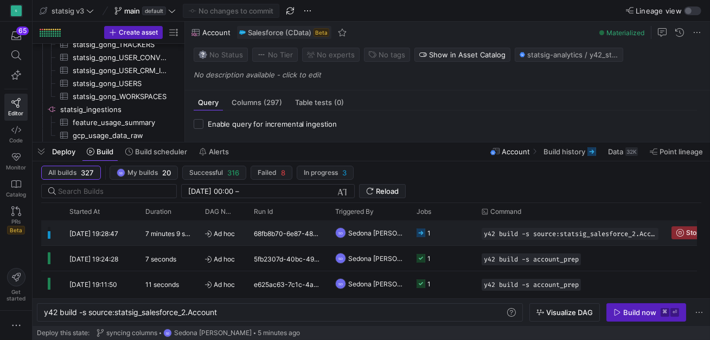
click at [155, 232] on y42-duration "7 minutes 9 seconds" at bounding box center [176, 234] width 62 height 8
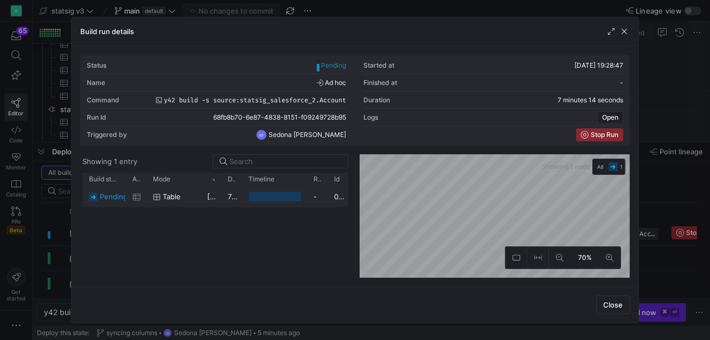
click at [153, 198] on icon at bounding box center [157, 198] width 8 height 8
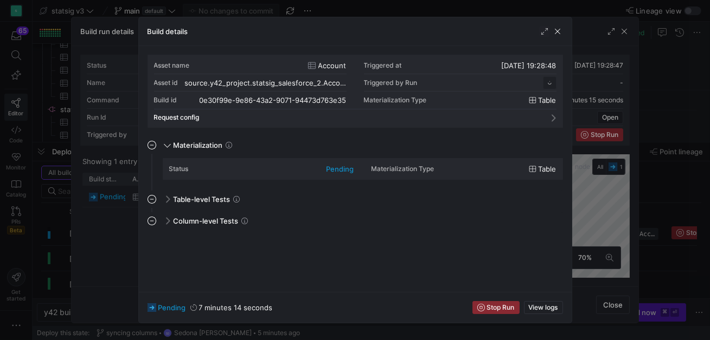
scroll to position [98, 0]
click at [556, 29] on span "button" at bounding box center [557, 31] width 11 height 11
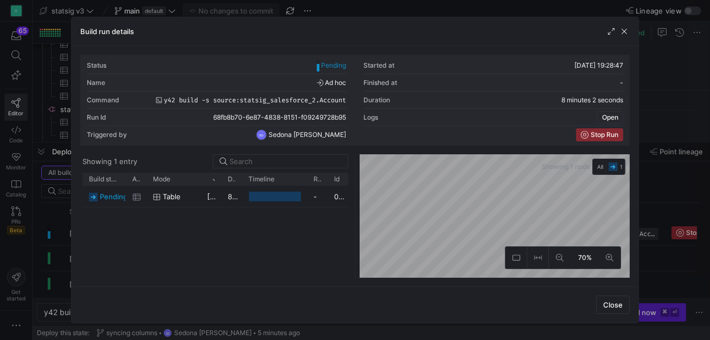
click at [609, 115] on span "Open" at bounding box center [610, 118] width 16 height 8
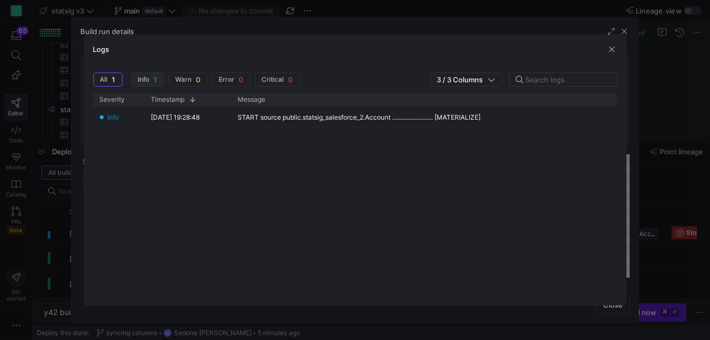
click at [159, 75] on span "button" at bounding box center [148, 79] width 32 height 13
click at [125, 75] on y42-logs-severity-filter "All 1 Info 1 Warn 0 Error 0 Critical 0" at bounding box center [198, 80] width 211 height 14
click at [606, 53] on span "button" at bounding box center [611, 49] width 11 height 11
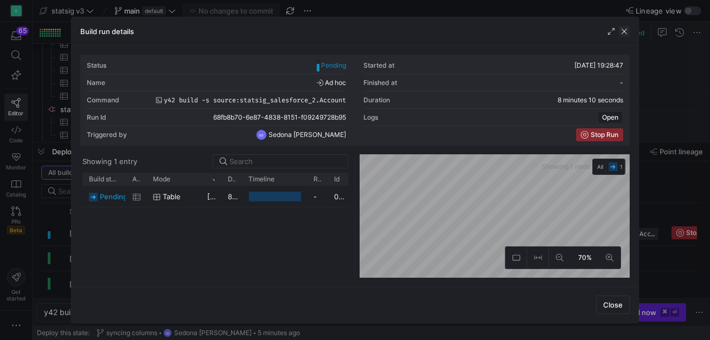
click at [626, 30] on span "button" at bounding box center [624, 31] width 11 height 11
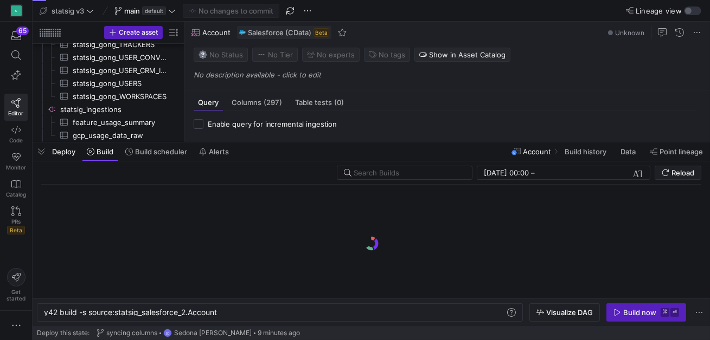
scroll to position [0, 175]
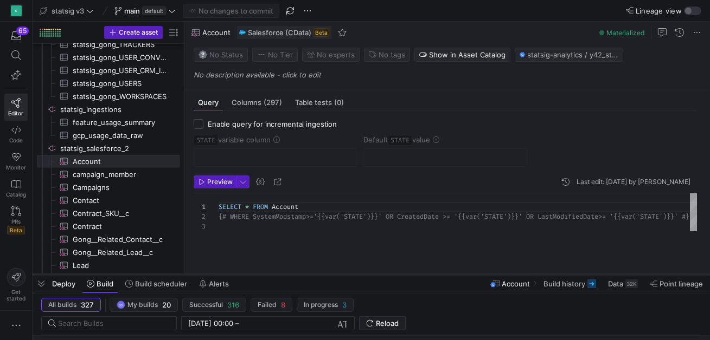
drag, startPoint x: 331, startPoint y: 143, endPoint x: 336, endPoint y: 273, distance: 129.7
click at [339, 275] on div at bounding box center [371, 275] width 677 height 4
click at [678, 31] on span "button" at bounding box center [679, 32] width 13 height 13
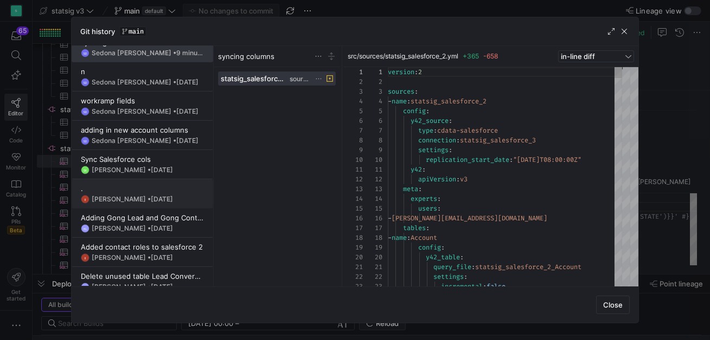
scroll to position [0, 0]
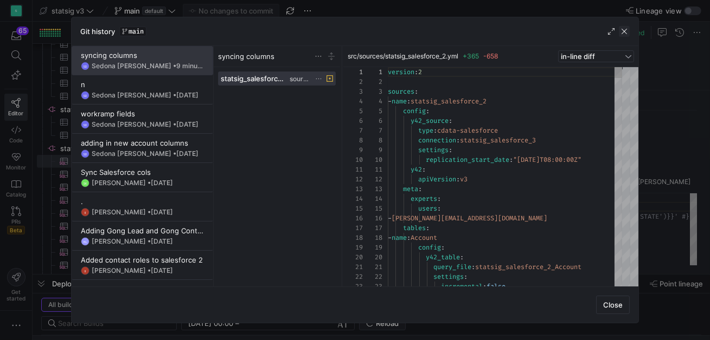
click at [625, 31] on span "button" at bounding box center [624, 31] width 11 height 11
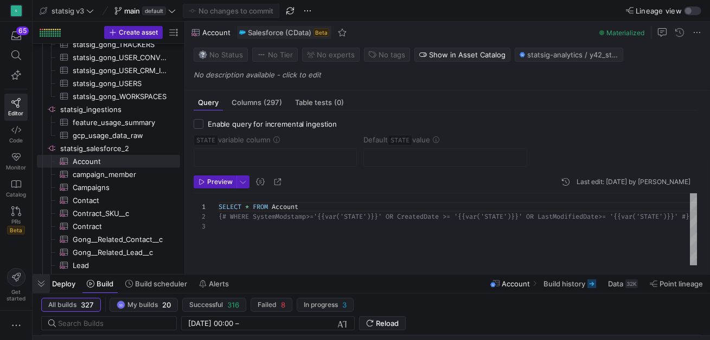
click at [38, 282] on span "button" at bounding box center [41, 284] width 17 height 18
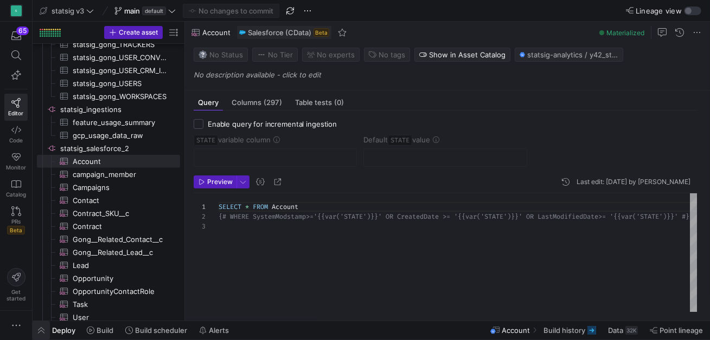
click at [42, 330] on span "button" at bounding box center [41, 331] width 17 height 18
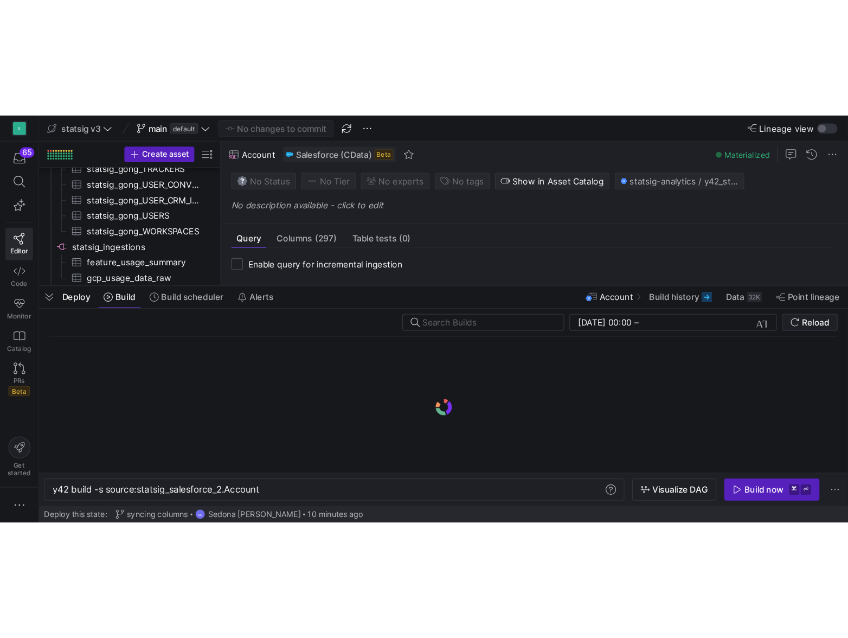
scroll to position [0, 175]
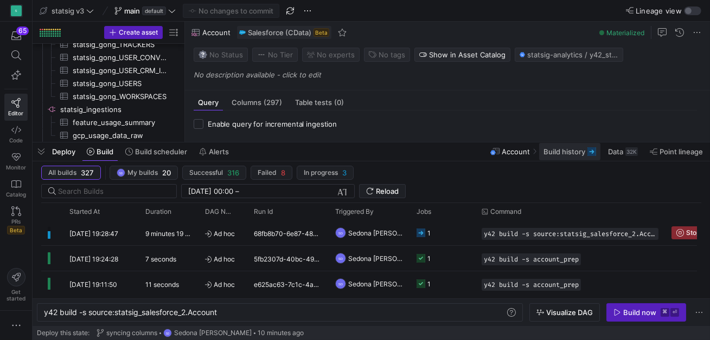
click at [564, 156] on span "Build history" at bounding box center [564, 151] width 42 height 9
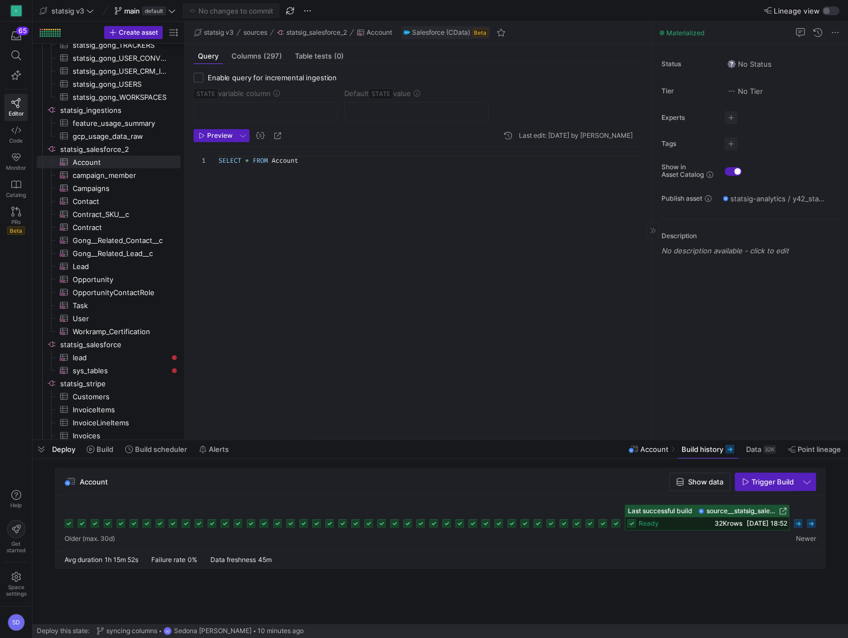
scroll to position [19, 0]
